Goal: Transaction & Acquisition: Obtain resource

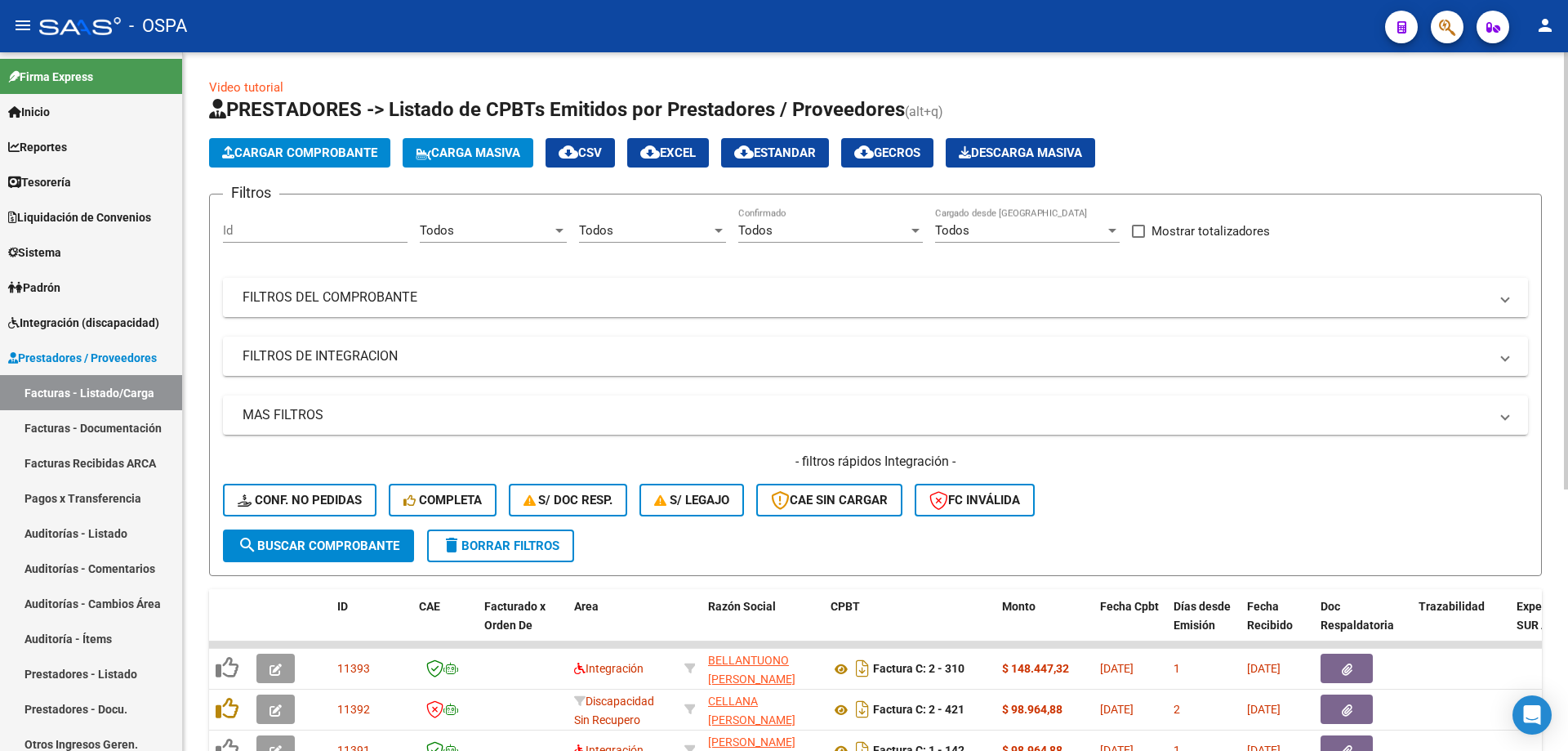
click at [316, 300] on mat-panel-title "FILTROS DEL COMPROBANTE" at bounding box center [865, 297] width 1246 height 18
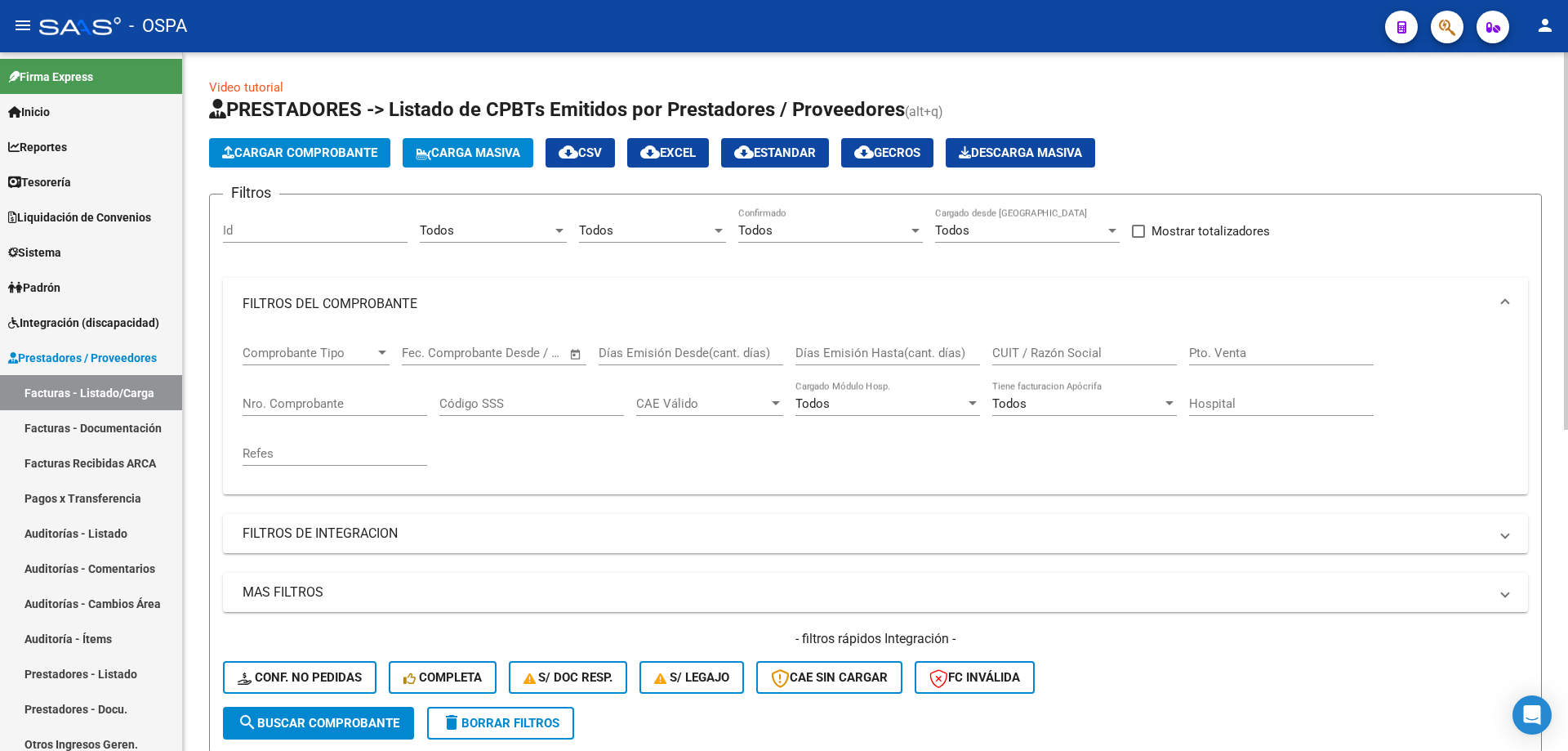
click at [1012, 346] on input "CUIT / Razón Social" at bounding box center [1085, 353] width 185 height 15
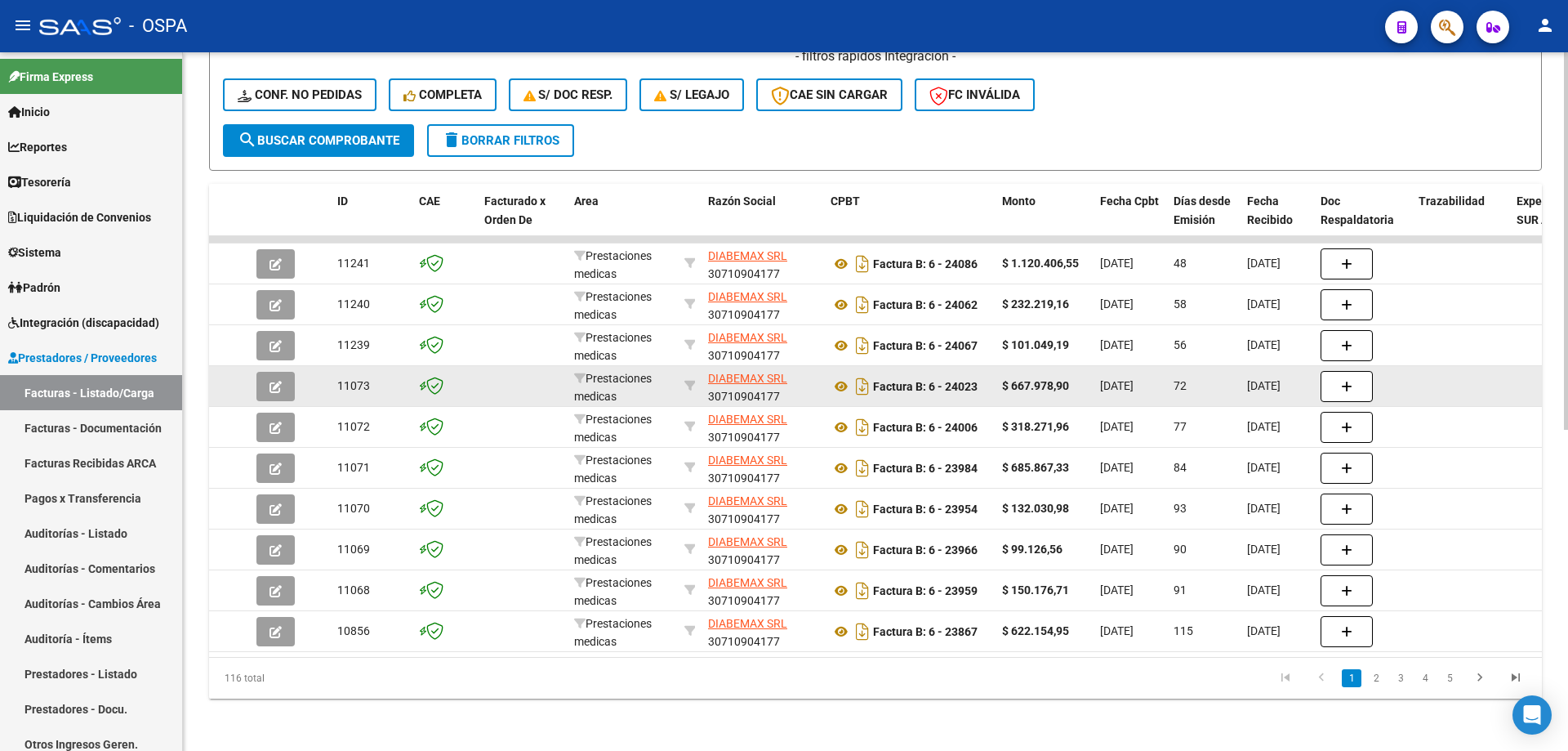
scroll to position [595, 0]
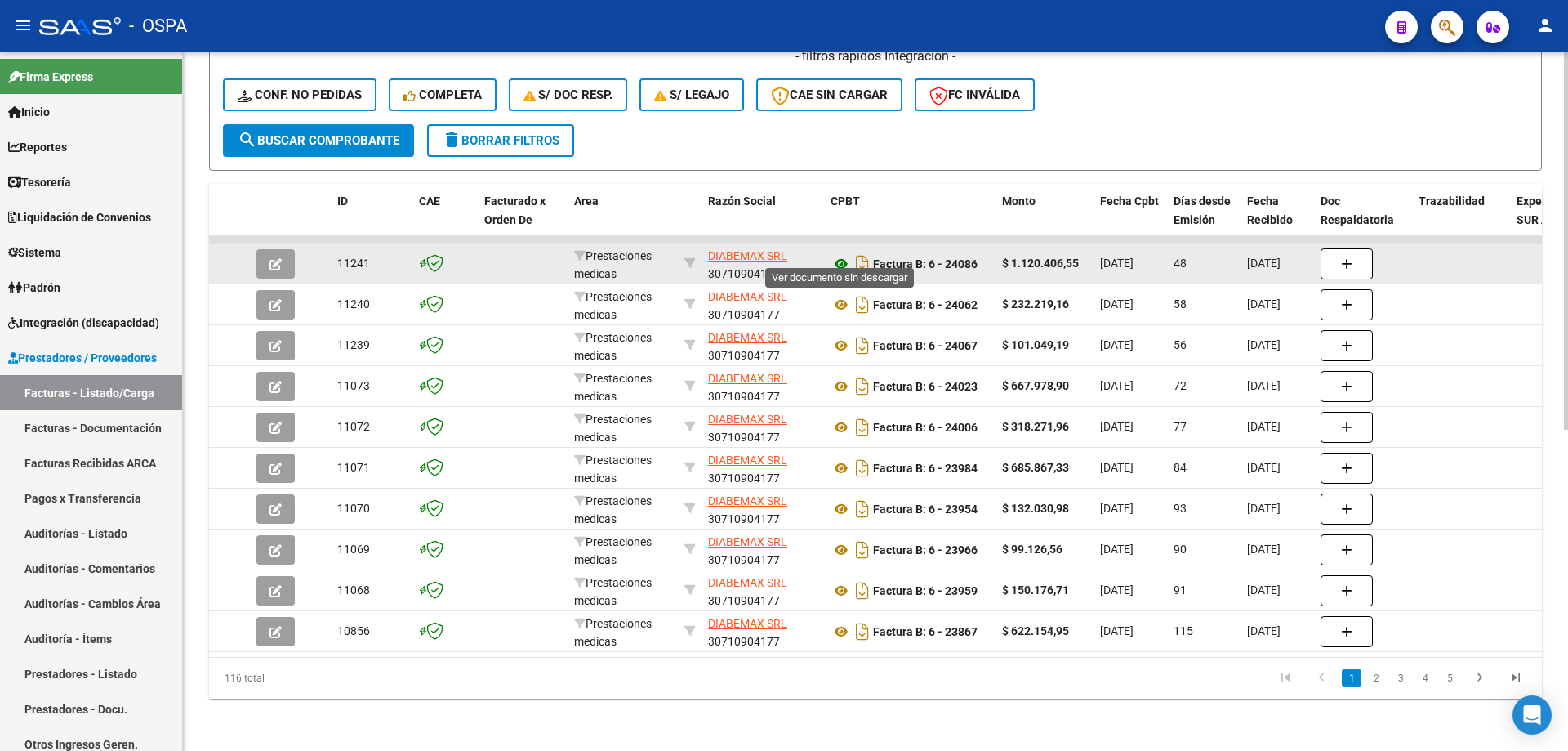
click at [841, 254] on icon at bounding box center [841, 264] width 21 height 20
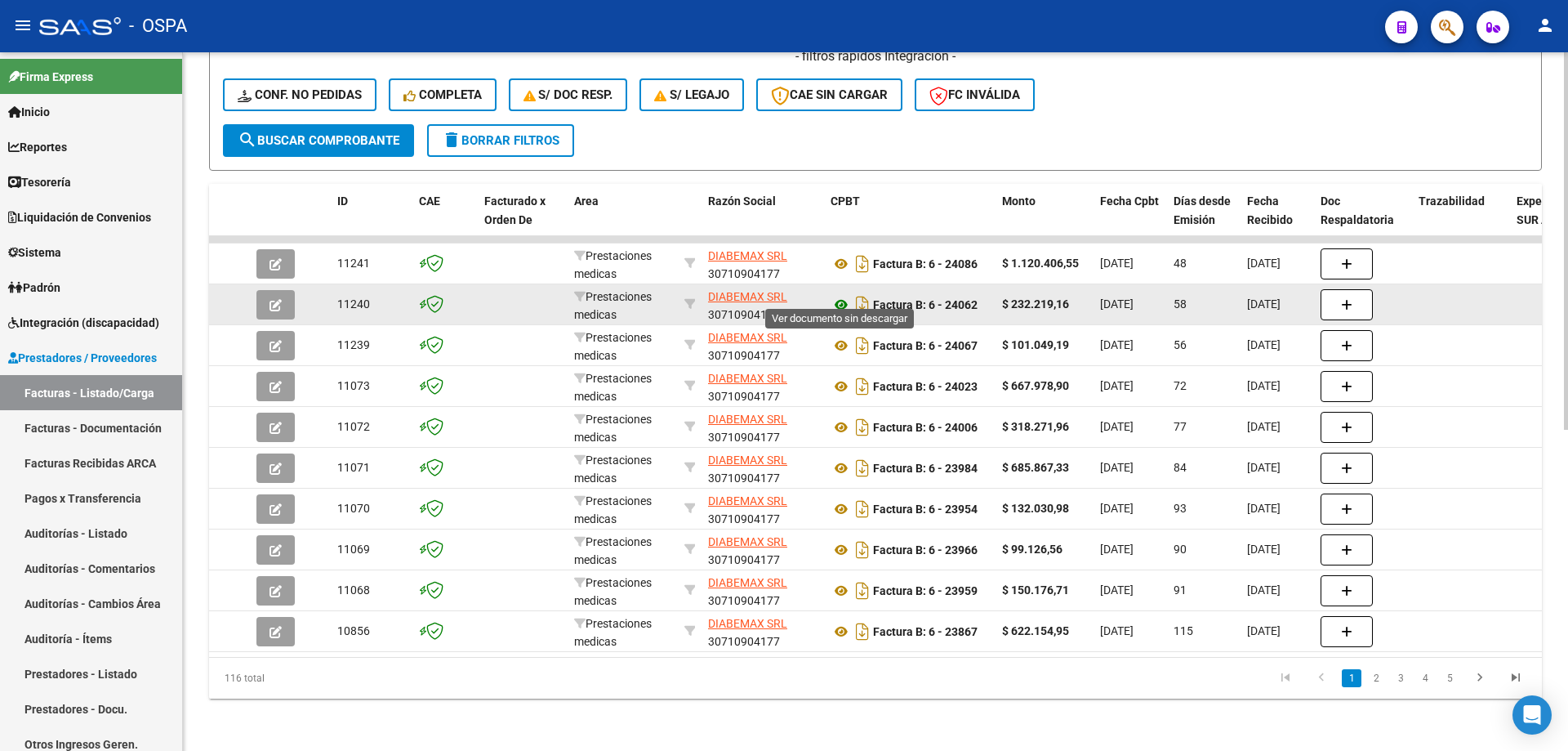
click at [841, 295] on icon at bounding box center [841, 305] width 21 height 20
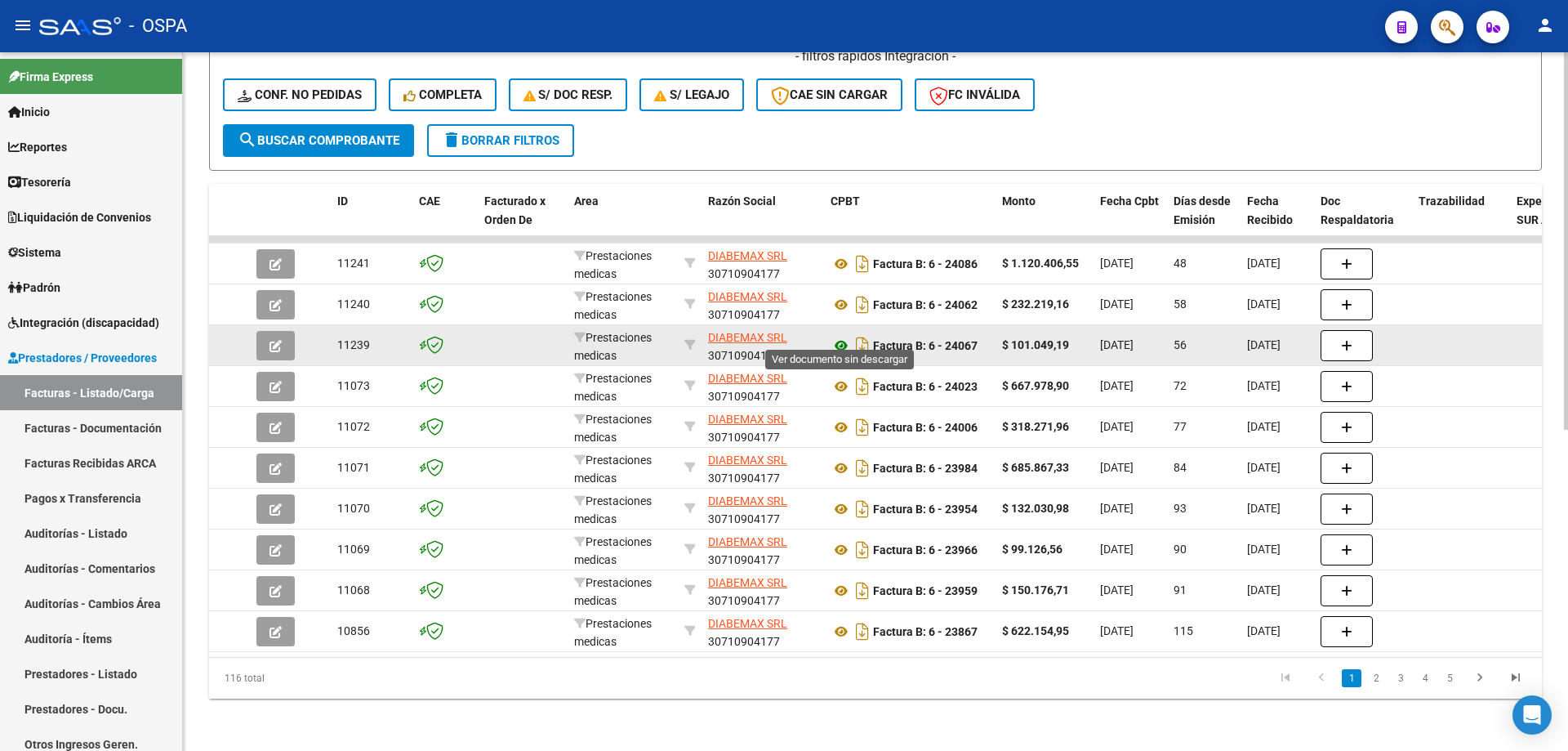
click at [843, 336] on icon at bounding box center [841, 346] width 21 height 20
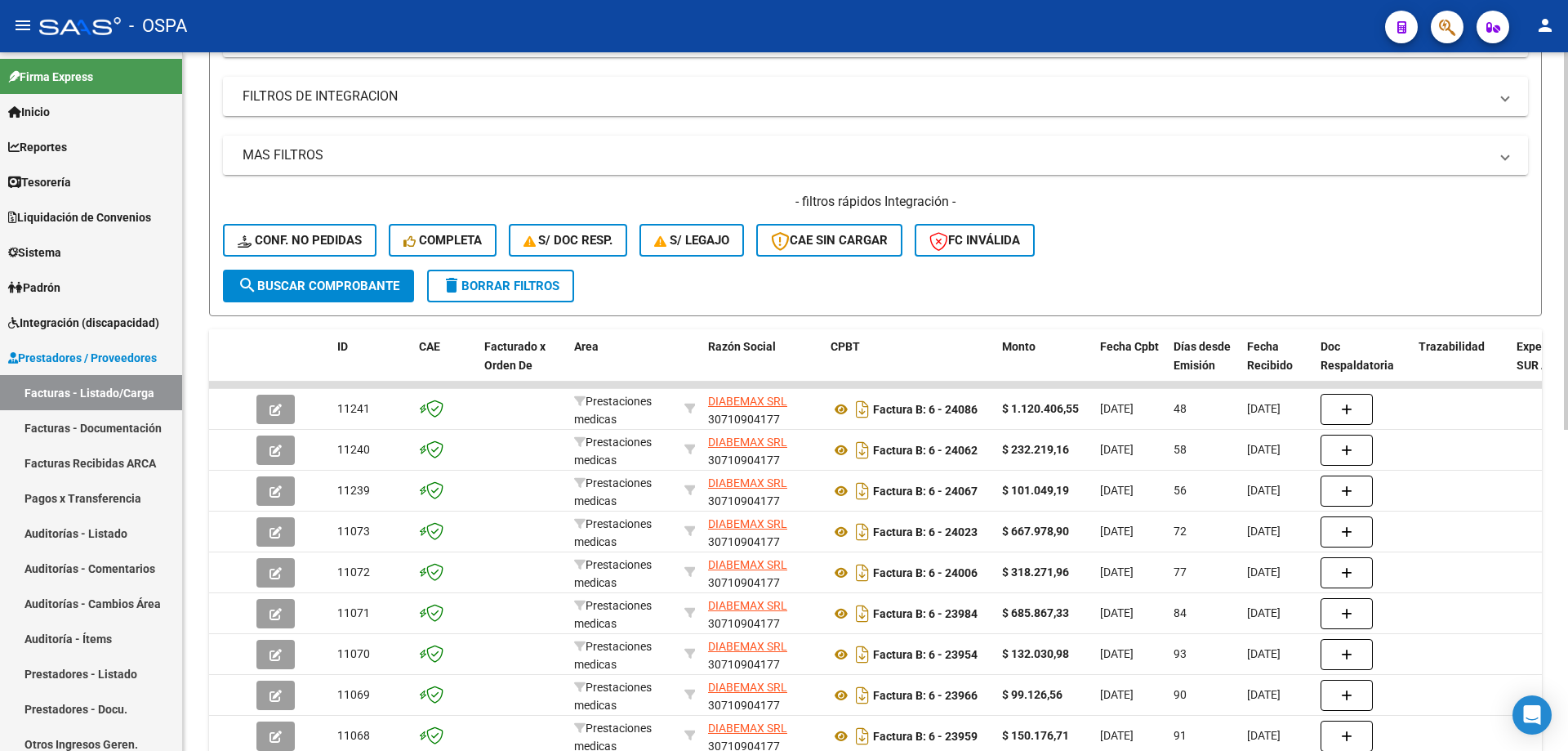
scroll to position [0, 0]
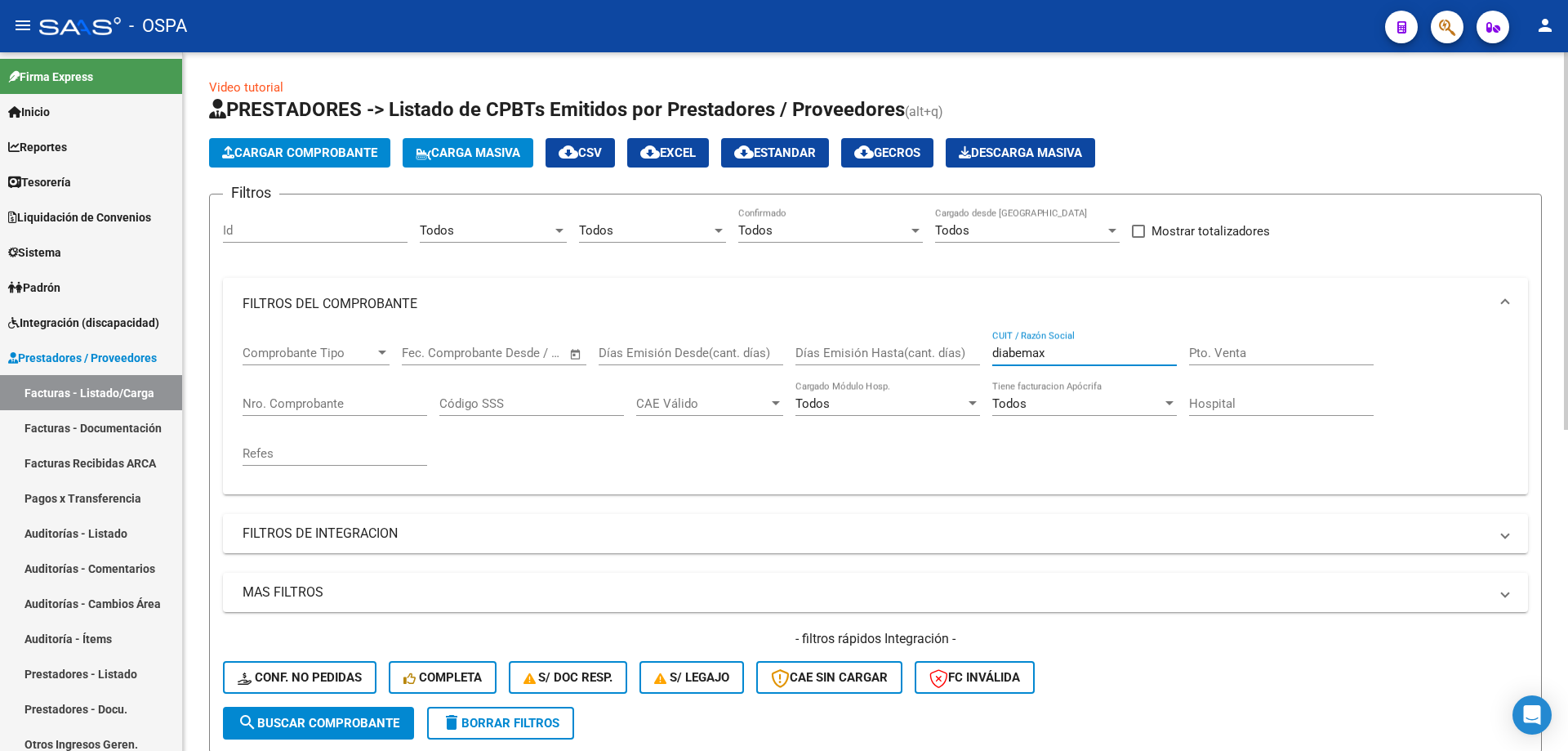
drag, startPoint x: 1076, startPoint y: 355, endPoint x: 934, endPoint y: 381, distance: 144.4
click at [934, 381] on div "Comprobante Tipo Comprobante Tipo Fecha inicio – Fecha fin Fec. Comprobante Des…" at bounding box center [875, 406] width 1266 height 151
drag, startPoint x: 1057, startPoint y: 360, endPoint x: 947, endPoint y: 378, distance: 111.5
click at [947, 378] on div "Comprobante Tipo Comprobante Tipo Fecha inicio – Fecha fin Fec. Comprobante Des…" at bounding box center [875, 406] width 1266 height 151
click at [1059, 355] on input "banfield" at bounding box center [1085, 353] width 185 height 15
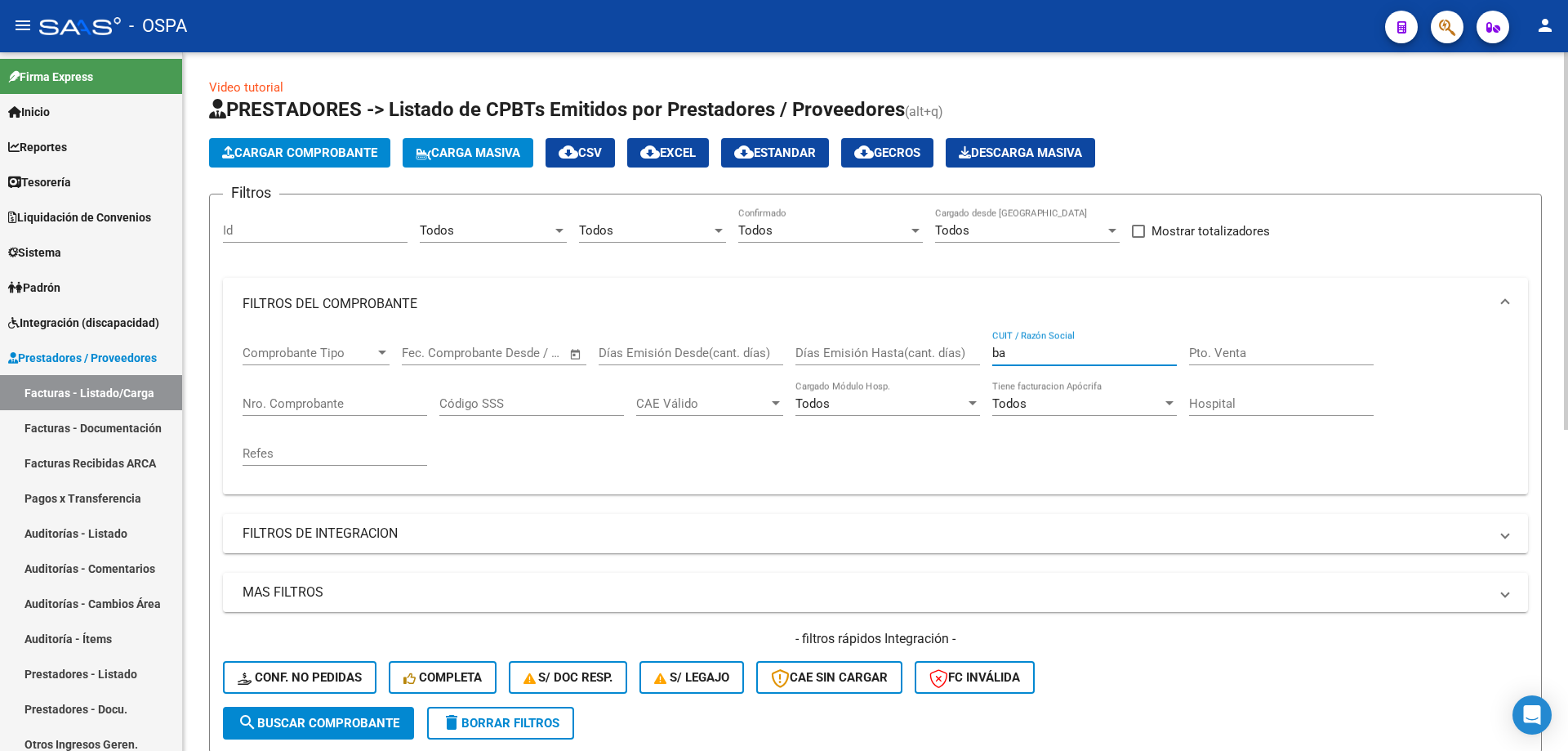
type input "b"
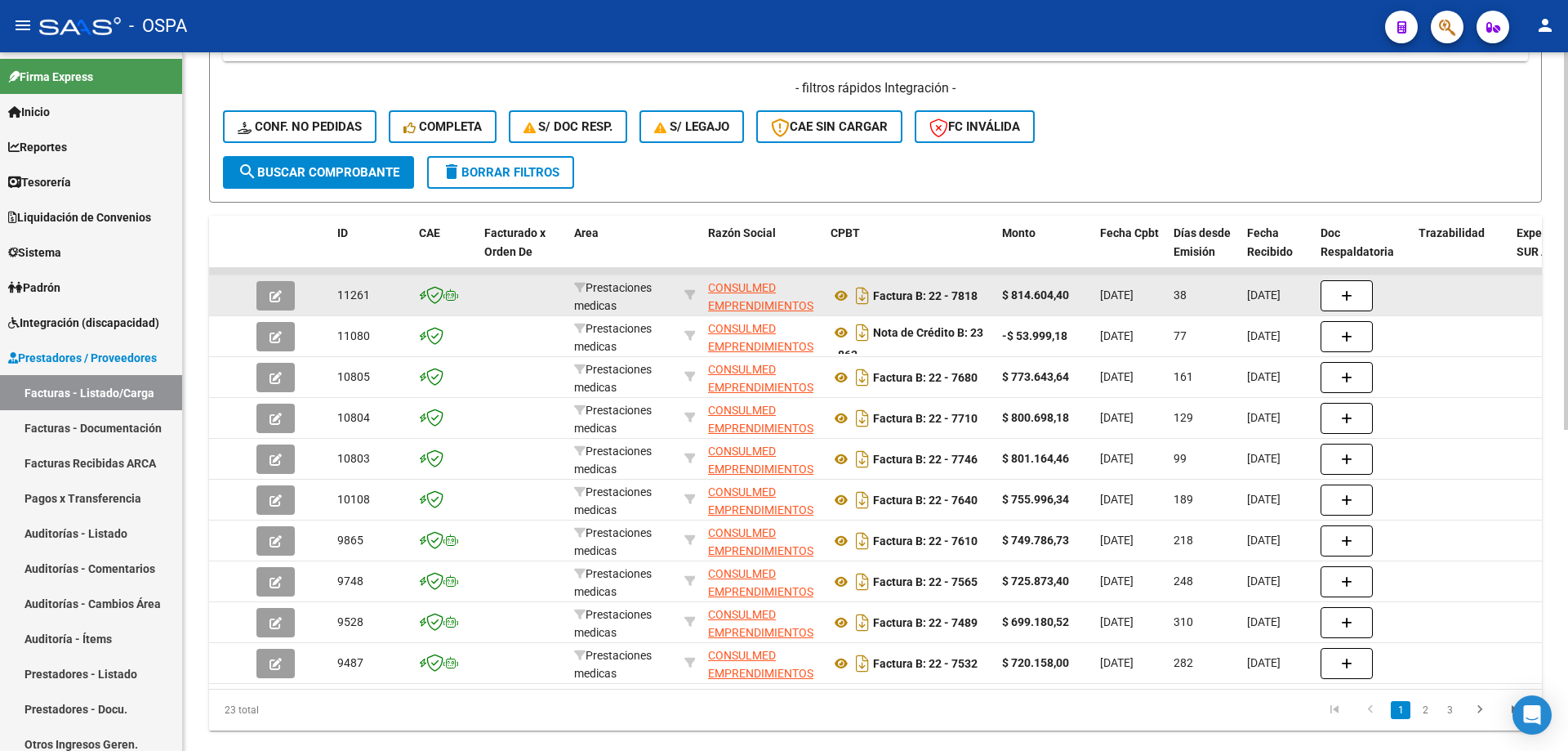
scroll to position [595, 0]
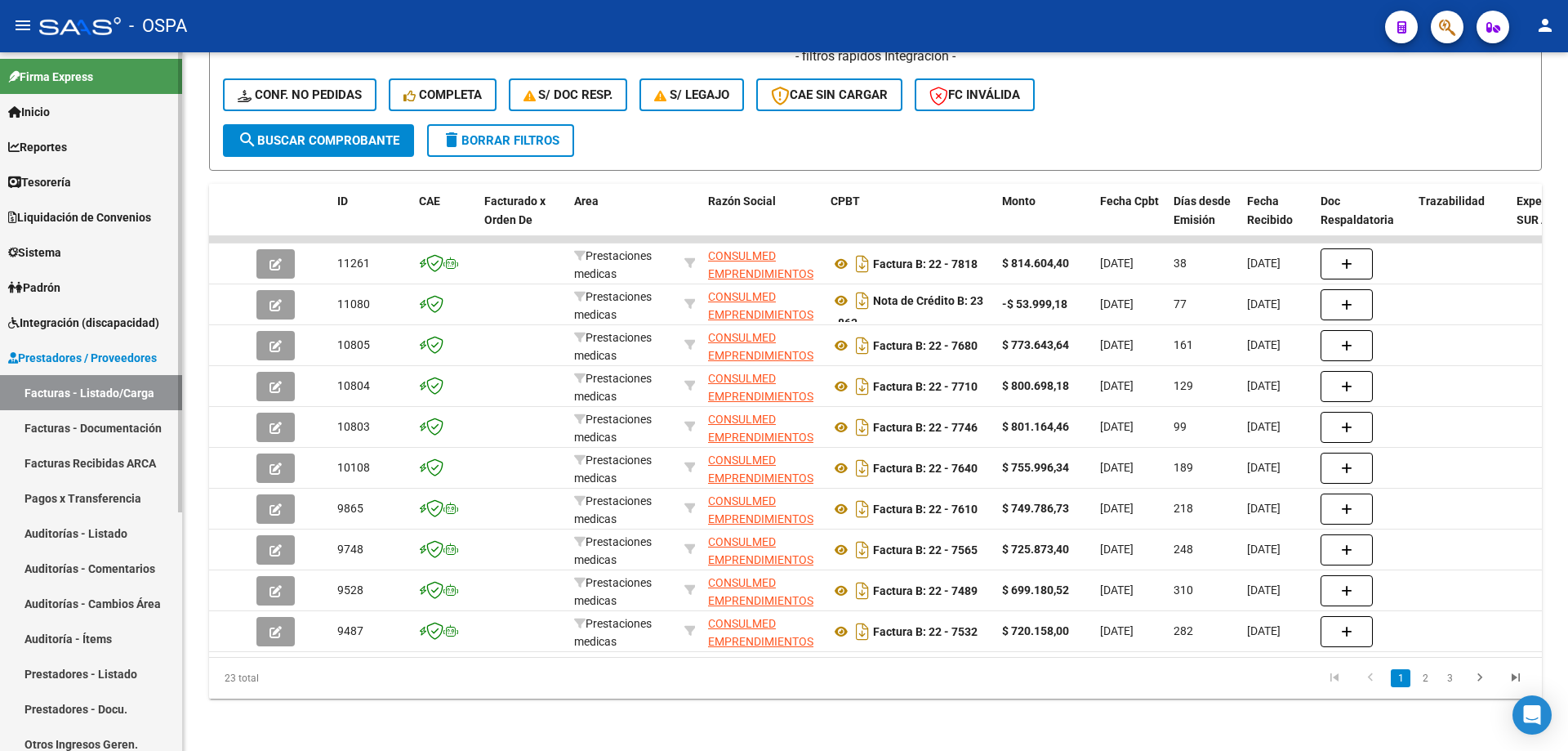
type input "consulmed"
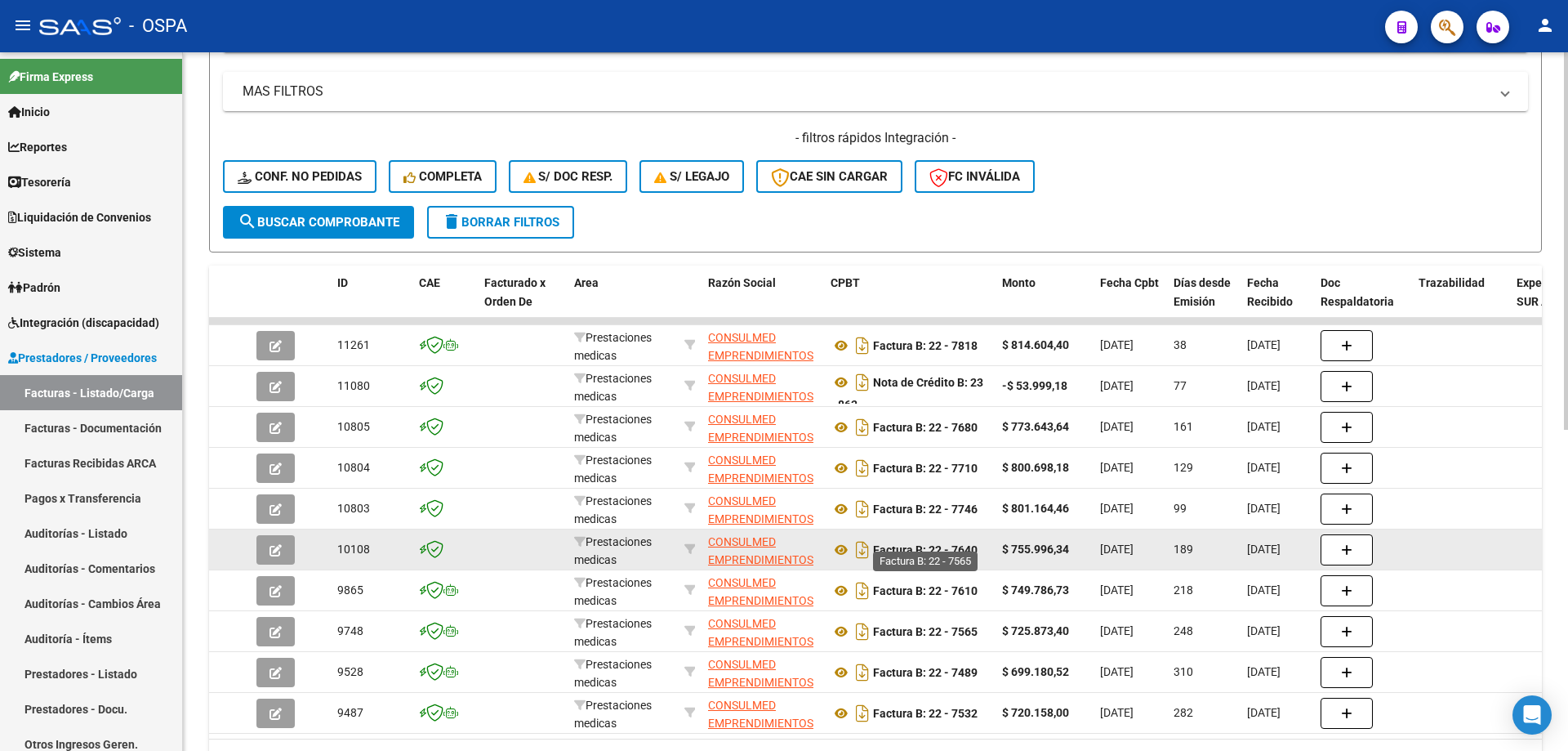
scroll to position [431, 0]
